Goal: Navigation & Orientation: Understand site structure

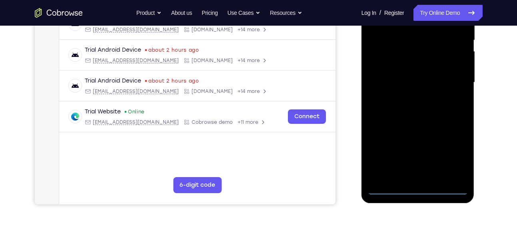
scroll to position [169, 0]
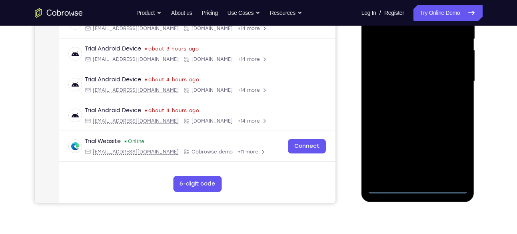
click at [417, 186] on div at bounding box center [418, 81] width 101 height 224
click at [450, 148] on div at bounding box center [418, 81] width 101 height 224
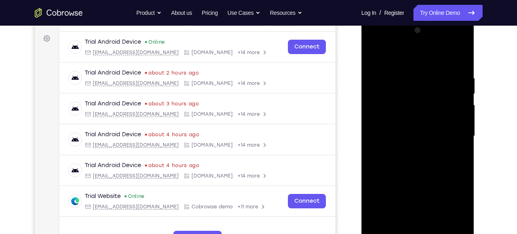
scroll to position [114, 0]
click at [406, 61] on div at bounding box center [418, 136] width 101 height 224
click at [451, 134] on div at bounding box center [418, 136] width 101 height 224
click at [406, 150] on div at bounding box center [418, 136] width 101 height 224
click at [410, 119] on div at bounding box center [418, 136] width 101 height 224
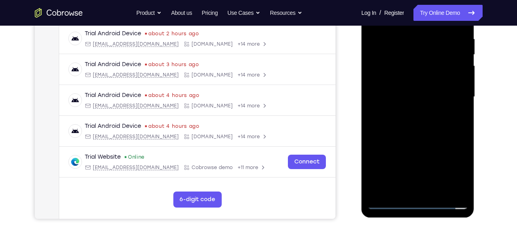
scroll to position [154, 0]
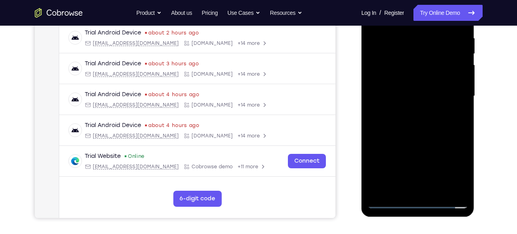
click at [418, 79] on div at bounding box center [418, 96] width 101 height 224
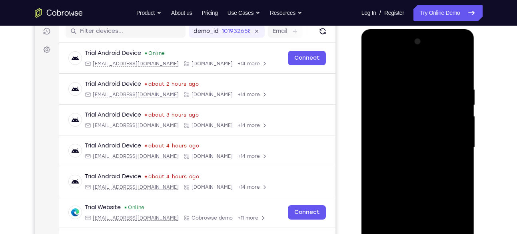
scroll to position [137, 0]
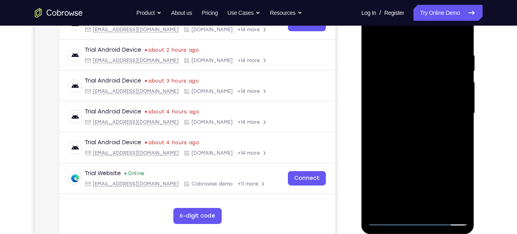
click at [435, 206] on div at bounding box center [418, 113] width 101 height 224
click at [434, 153] on div at bounding box center [418, 113] width 101 height 224
click at [375, 32] on div at bounding box center [418, 113] width 101 height 224
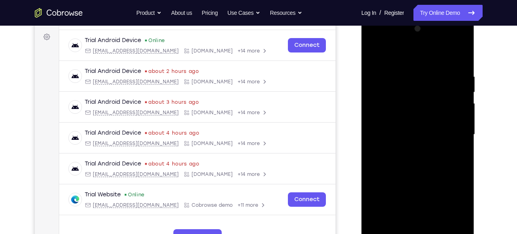
click at [401, 227] on div at bounding box center [418, 134] width 101 height 224
click at [394, 53] on div at bounding box center [418, 134] width 101 height 224
click at [400, 67] on div at bounding box center [418, 134] width 101 height 224
click at [375, 52] on div at bounding box center [418, 134] width 101 height 224
click at [396, 69] on div at bounding box center [418, 134] width 101 height 224
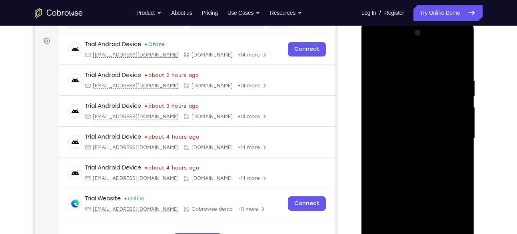
scroll to position [110, 0]
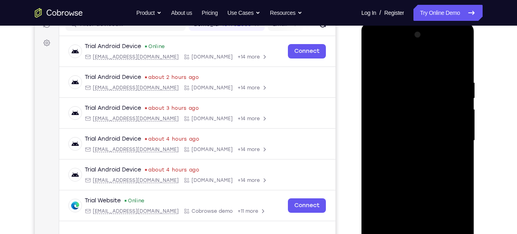
click at [444, 116] on div at bounding box center [418, 140] width 101 height 224
click at [374, 57] on div at bounding box center [418, 140] width 101 height 224
click at [460, 98] on div at bounding box center [418, 140] width 101 height 224
click at [432, 96] on div at bounding box center [418, 140] width 101 height 224
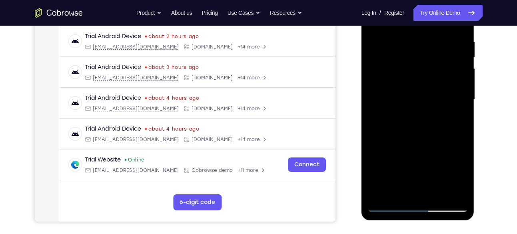
scroll to position [152, 0]
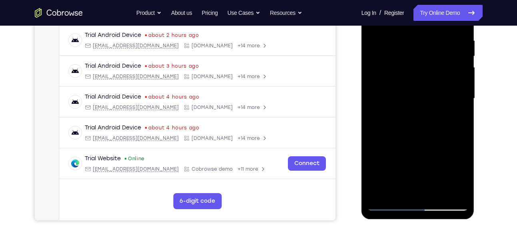
drag, startPoint x: 432, startPoint y: 82, endPoint x: 440, endPoint y: 47, distance: 35.1
click at [440, 47] on div at bounding box center [418, 98] width 101 height 224
drag, startPoint x: 429, startPoint y: 135, endPoint x: 433, endPoint y: 90, distance: 44.6
click at [433, 90] on div at bounding box center [418, 98] width 101 height 224
drag, startPoint x: 412, startPoint y: 149, endPoint x: 422, endPoint y: 92, distance: 58.0
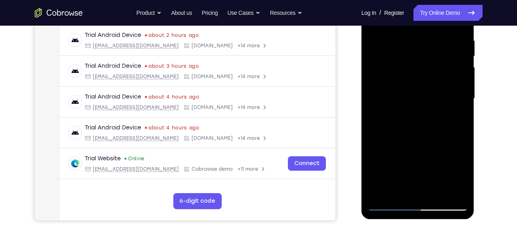
click at [422, 92] on div at bounding box center [418, 98] width 101 height 224
click at [454, 86] on div at bounding box center [418, 98] width 101 height 224
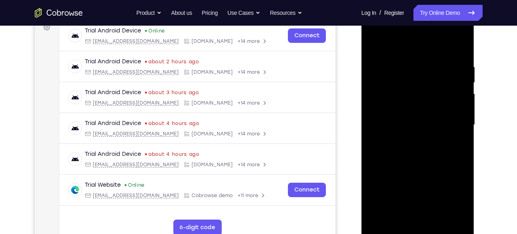
scroll to position [123, 0]
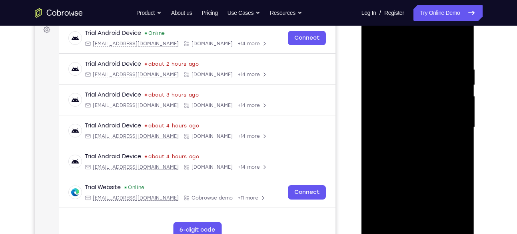
click at [461, 84] on div at bounding box center [418, 127] width 101 height 224
click at [462, 86] on div at bounding box center [418, 127] width 101 height 224
drag, startPoint x: 446, startPoint y: 95, endPoint x: 445, endPoint y: 116, distance: 20.4
click at [445, 116] on div at bounding box center [418, 127] width 101 height 224
click at [462, 105] on div at bounding box center [418, 127] width 101 height 224
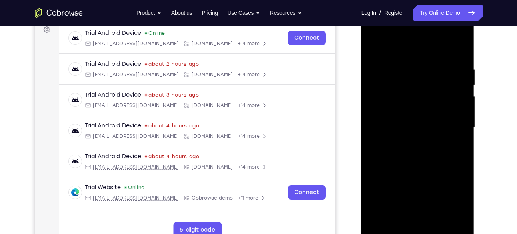
click at [462, 105] on div at bounding box center [418, 127] width 101 height 224
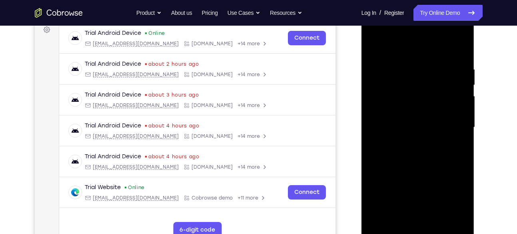
click at [462, 105] on div at bounding box center [418, 127] width 101 height 224
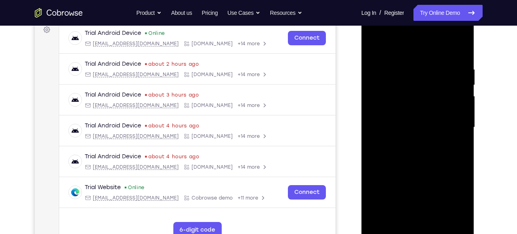
click at [462, 105] on div at bounding box center [418, 127] width 101 height 224
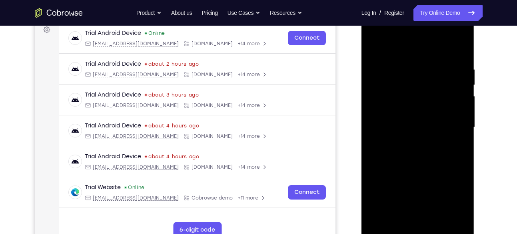
click at [462, 105] on div at bounding box center [418, 127] width 101 height 224
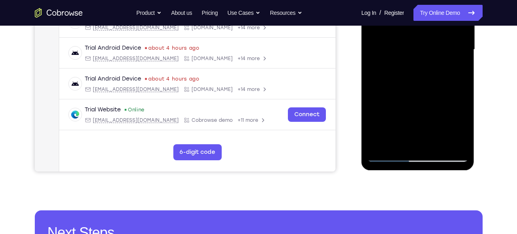
scroll to position [201, 0]
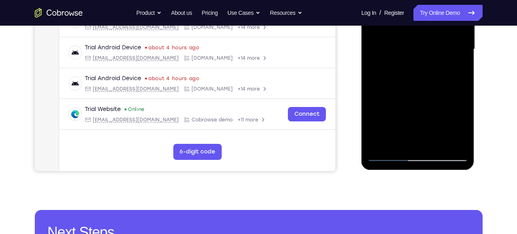
drag, startPoint x: 427, startPoint y: 83, endPoint x: 426, endPoint y: 132, distance: 48.8
click at [426, 132] on div at bounding box center [418, 49] width 101 height 224
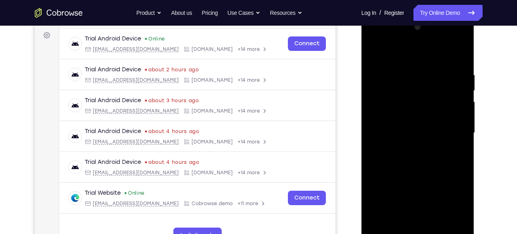
scroll to position [116, 0]
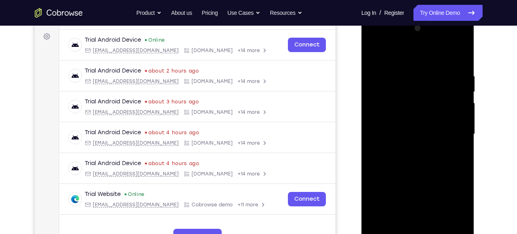
click at [374, 52] on div at bounding box center [418, 134] width 101 height 224
drag, startPoint x: 413, startPoint y: 124, endPoint x: 420, endPoint y: 65, distance: 59.2
click at [420, 65] on div at bounding box center [418, 134] width 101 height 224
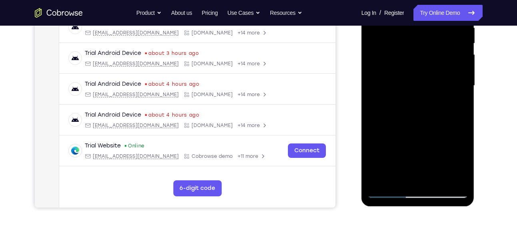
scroll to position [165, 0]
drag, startPoint x: 417, startPoint y: 135, endPoint x: 420, endPoint y: 76, distance: 59.7
click at [420, 76] on div at bounding box center [418, 85] width 101 height 224
click at [414, 128] on div at bounding box center [418, 85] width 101 height 224
click at [392, 128] on div at bounding box center [418, 85] width 101 height 224
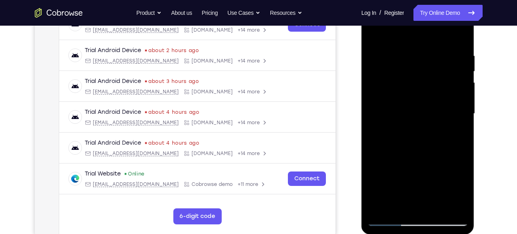
scroll to position [137, 0]
drag, startPoint x: 414, startPoint y: 134, endPoint x: 414, endPoint y: 92, distance: 42.4
click at [414, 92] on div at bounding box center [418, 113] width 101 height 224
drag, startPoint x: 413, startPoint y: 128, endPoint x: 414, endPoint y: 70, distance: 57.2
click at [414, 70] on div at bounding box center [418, 113] width 101 height 224
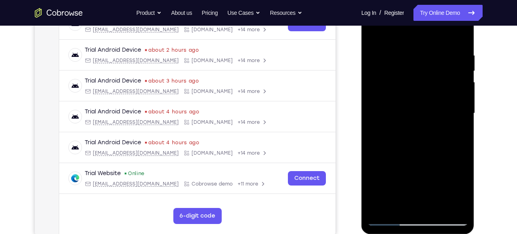
drag, startPoint x: 410, startPoint y: 138, endPoint x: 414, endPoint y: 81, distance: 57.8
click at [414, 81] on div at bounding box center [418, 113] width 101 height 224
drag, startPoint x: 415, startPoint y: 133, endPoint x: 417, endPoint y: 81, distance: 51.6
click at [417, 81] on div at bounding box center [418, 113] width 101 height 224
drag, startPoint x: 414, startPoint y: 140, endPoint x: 414, endPoint y: 83, distance: 56.8
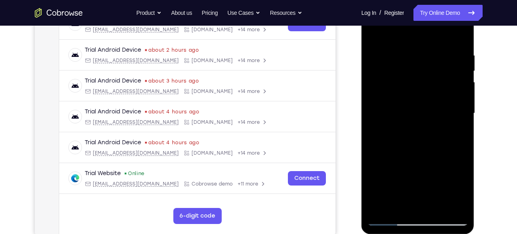
click at [414, 83] on div at bounding box center [418, 113] width 101 height 224
drag, startPoint x: 413, startPoint y: 137, endPoint x: 418, endPoint y: 76, distance: 61.8
click at [418, 76] on div at bounding box center [418, 113] width 101 height 224
drag, startPoint x: 412, startPoint y: 130, endPoint x: 417, endPoint y: 73, distance: 57.9
click at [417, 73] on div at bounding box center [418, 113] width 101 height 224
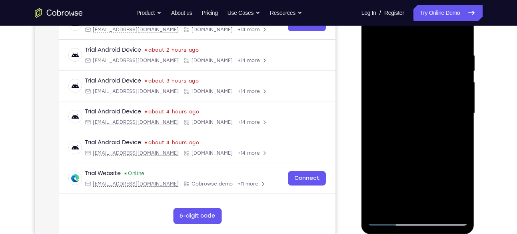
drag, startPoint x: 412, startPoint y: 126, endPoint x: 418, endPoint y: 66, distance: 59.9
click at [418, 66] on div at bounding box center [418, 113] width 101 height 224
drag, startPoint x: 407, startPoint y: 130, endPoint x: 410, endPoint y: 74, distance: 56.1
click at [410, 74] on div at bounding box center [418, 113] width 101 height 224
click at [401, 79] on div at bounding box center [418, 113] width 101 height 224
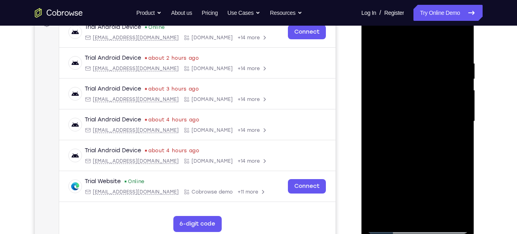
scroll to position [131, 0]
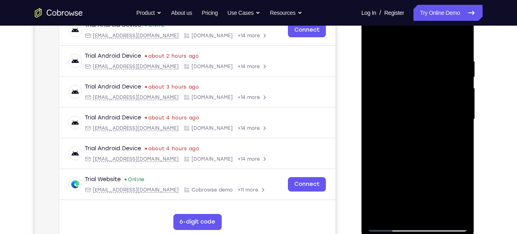
drag, startPoint x: 415, startPoint y: 76, endPoint x: 422, endPoint y: 144, distance: 67.5
click at [422, 144] on div at bounding box center [418, 119] width 101 height 224
drag, startPoint x: 424, startPoint y: 78, endPoint x: 422, endPoint y: 150, distance: 71.6
click at [422, 150] on div at bounding box center [418, 119] width 101 height 224
drag, startPoint x: 425, startPoint y: 80, endPoint x: 424, endPoint y: 159, distance: 78.8
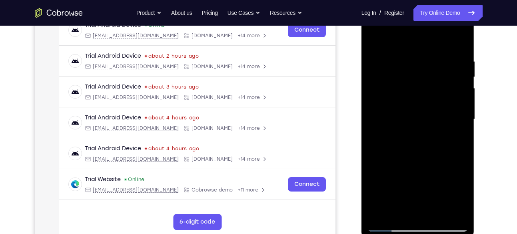
click at [424, 159] on div at bounding box center [418, 119] width 101 height 224
drag, startPoint x: 423, startPoint y: 74, endPoint x: 418, endPoint y: 151, distance: 77.0
click at [418, 151] on div at bounding box center [418, 119] width 101 height 224
click at [380, 113] on div at bounding box center [418, 119] width 101 height 224
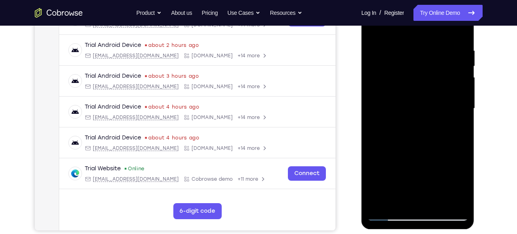
click at [442, 120] on div at bounding box center [418, 108] width 101 height 224
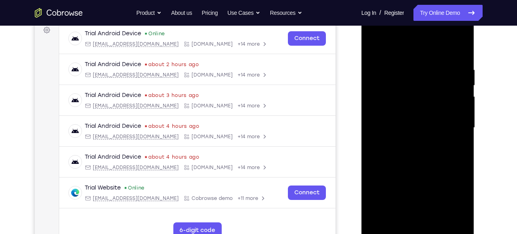
scroll to position [122, 0]
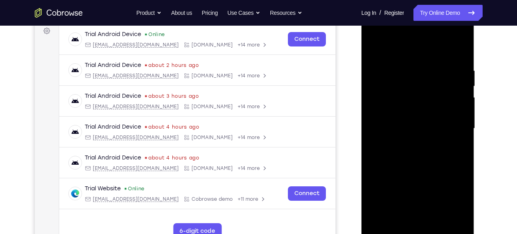
click at [374, 46] on div at bounding box center [418, 128] width 101 height 224
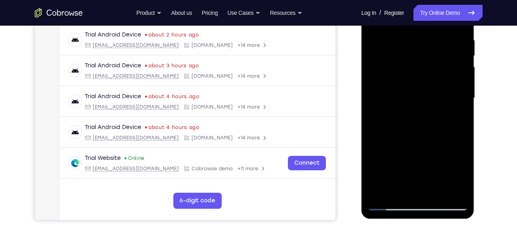
scroll to position [172, 0]
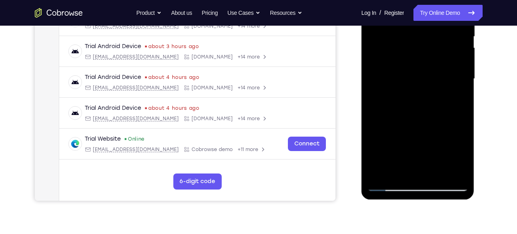
click at [449, 127] on div at bounding box center [418, 79] width 101 height 224
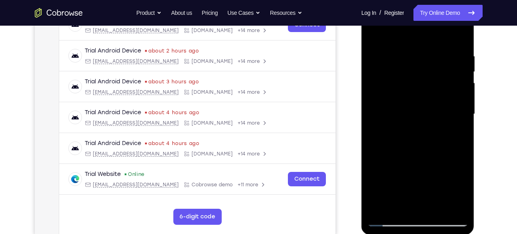
scroll to position [136, 0]
drag, startPoint x: 411, startPoint y: 138, endPoint x: 410, endPoint y: 73, distance: 64.8
click at [410, 73] on div at bounding box center [418, 114] width 101 height 224
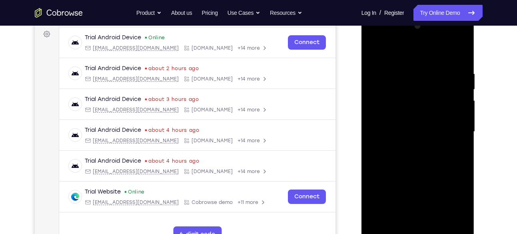
scroll to position [118, 0]
click at [376, 50] on div at bounding box center [418, 132] width 101 height 224
click at [374, 50] on div at bounding box center [418, 132] width 101 height 224
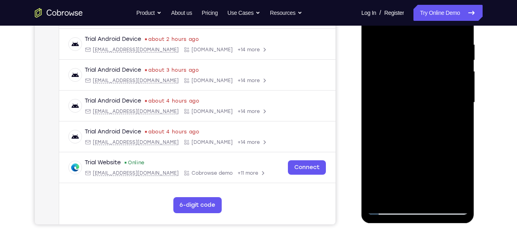
scroll to position [150, 0]
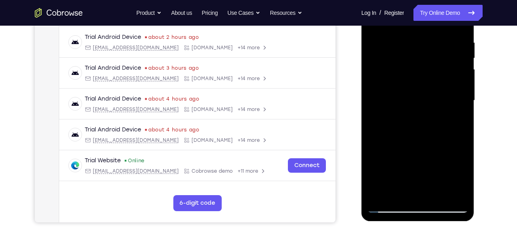
click at [382, 194] on div at bounding box center [418, 100] width 101 height 224
click at [399, 193] on div at bounding box center [418, 100] width 101 height 224
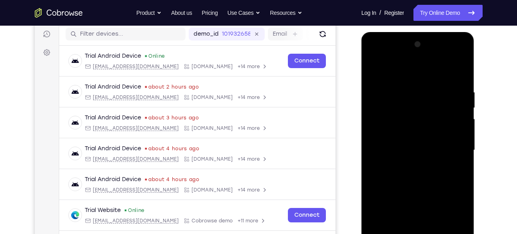
scroll to position [98, 0]
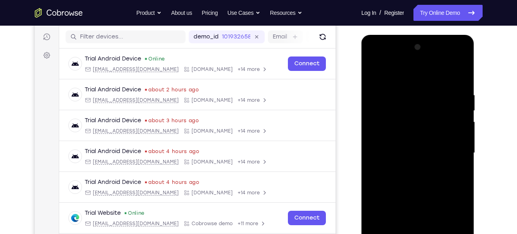
click at [397, 72] on div at bounding box center [418, 153] width 101 height 224
click at [398, 101] on div at bounding box center [418, 153] width 101 height 224
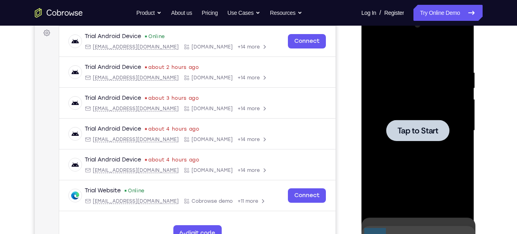
scroll to position [120, 0]
